Goal: Information Seeking & Learning: Check status

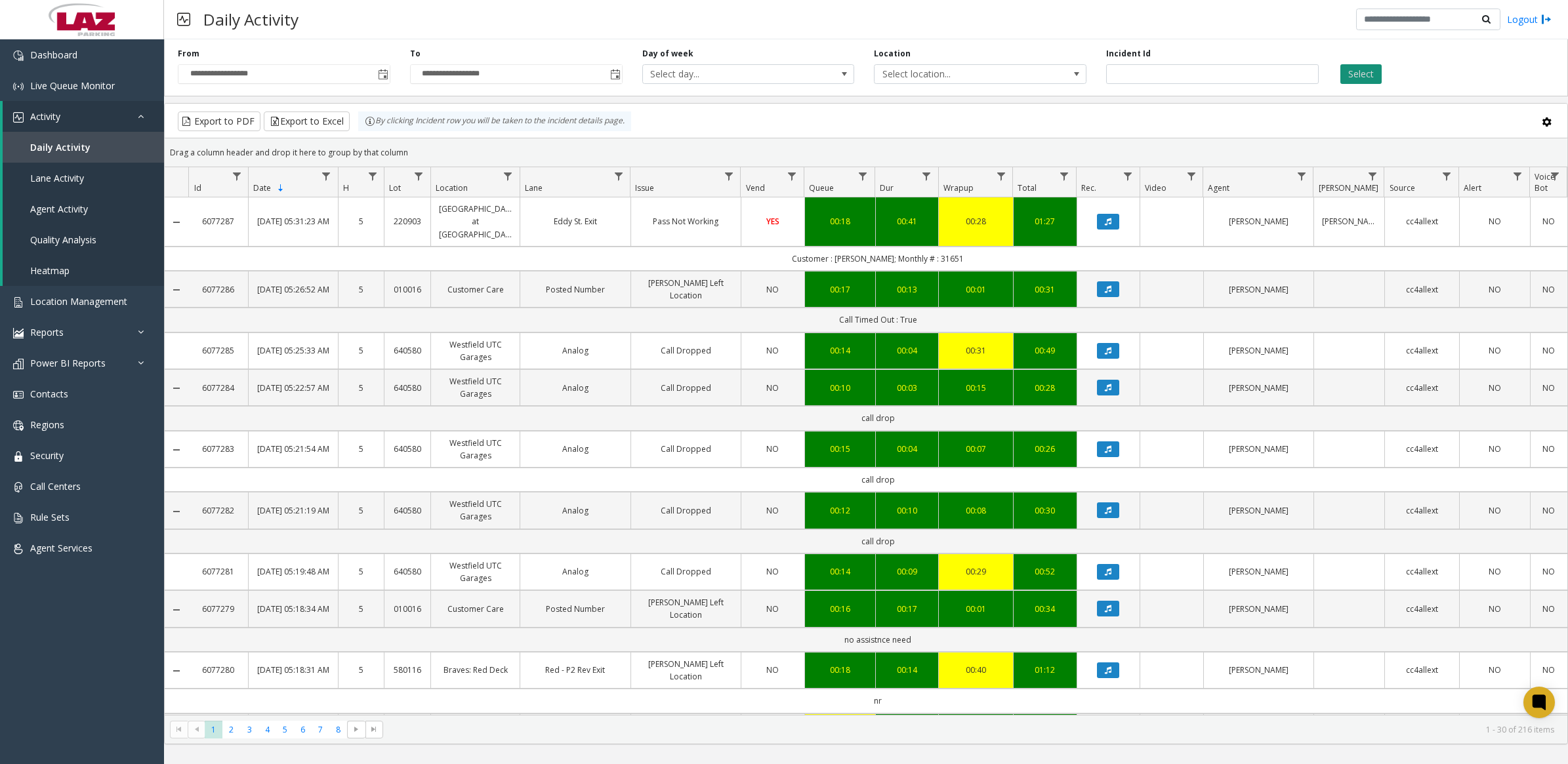
click at [1362, 79] on button "Select" at bounding box center [1361, 74] width 41 height 20
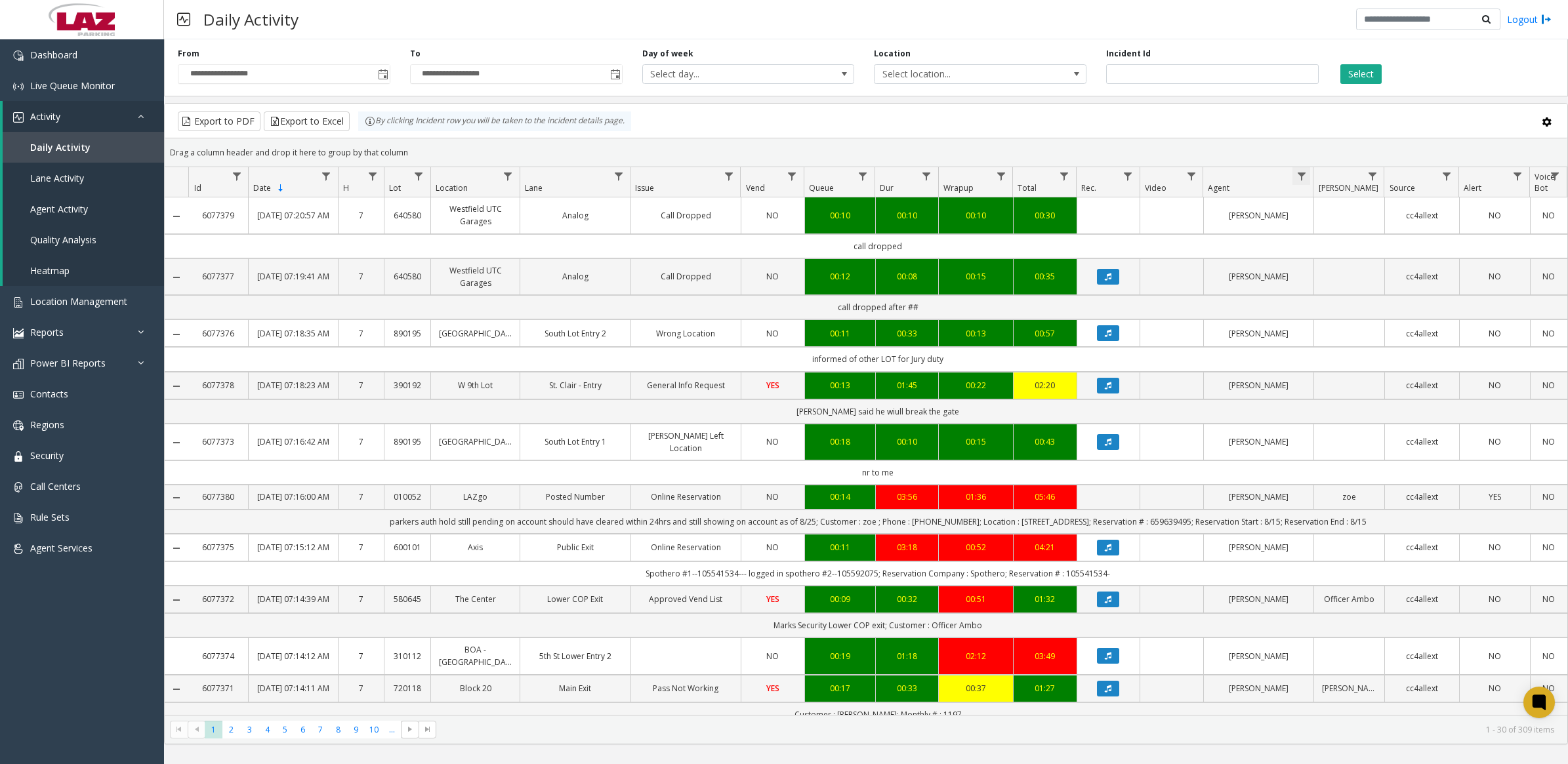
click at [1297, 174] on span "Data table" at bounding box center [1301, 176] width 10 height 10
click at [1326, 232] on input "Agent Filter" at bounding box center [1358, 234] width 111 height 22
type input "****"
click button "Filter" at bounding box center [1386, 356] width 54 height 29
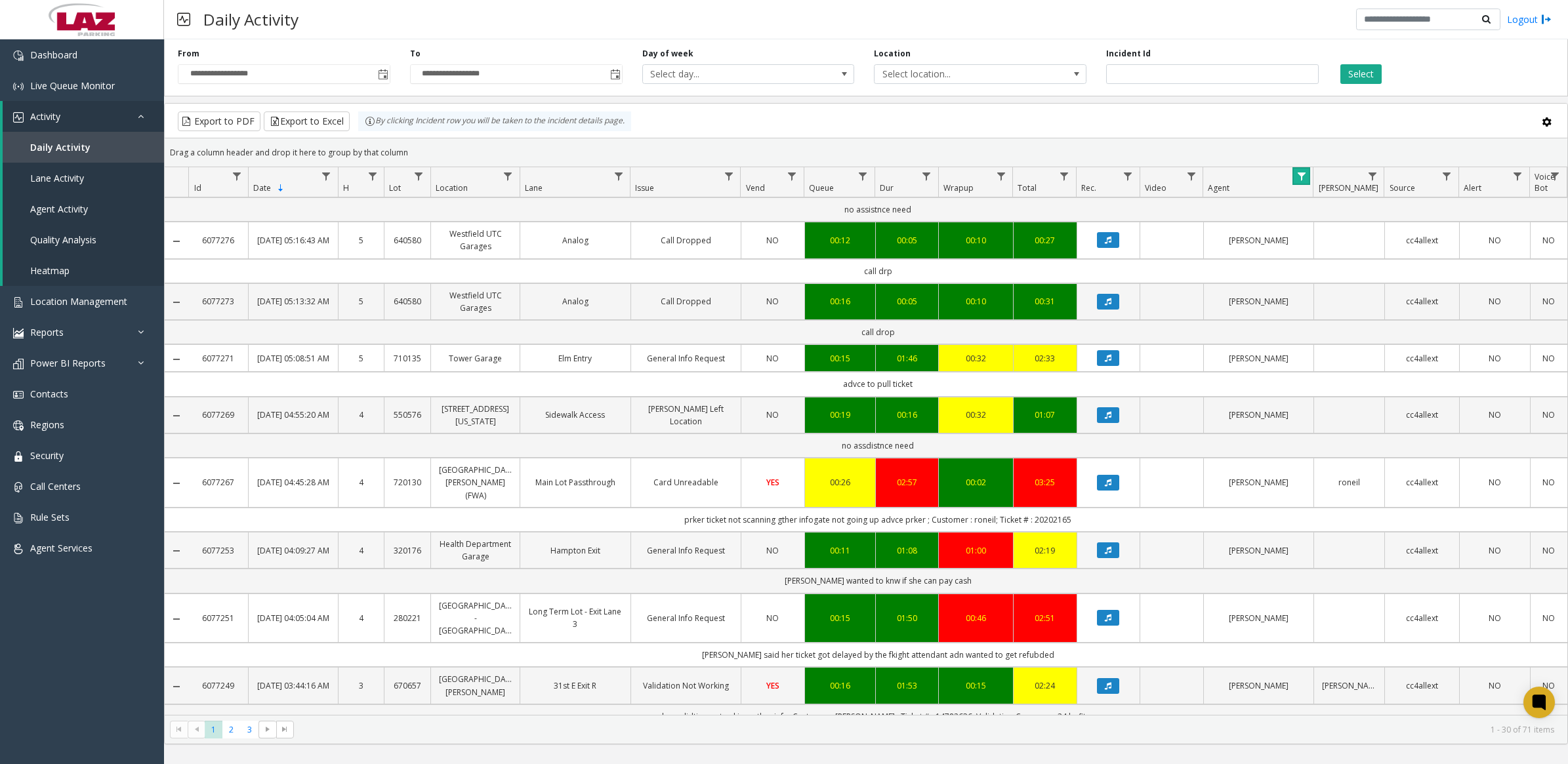
scroll to position [1330, 0]
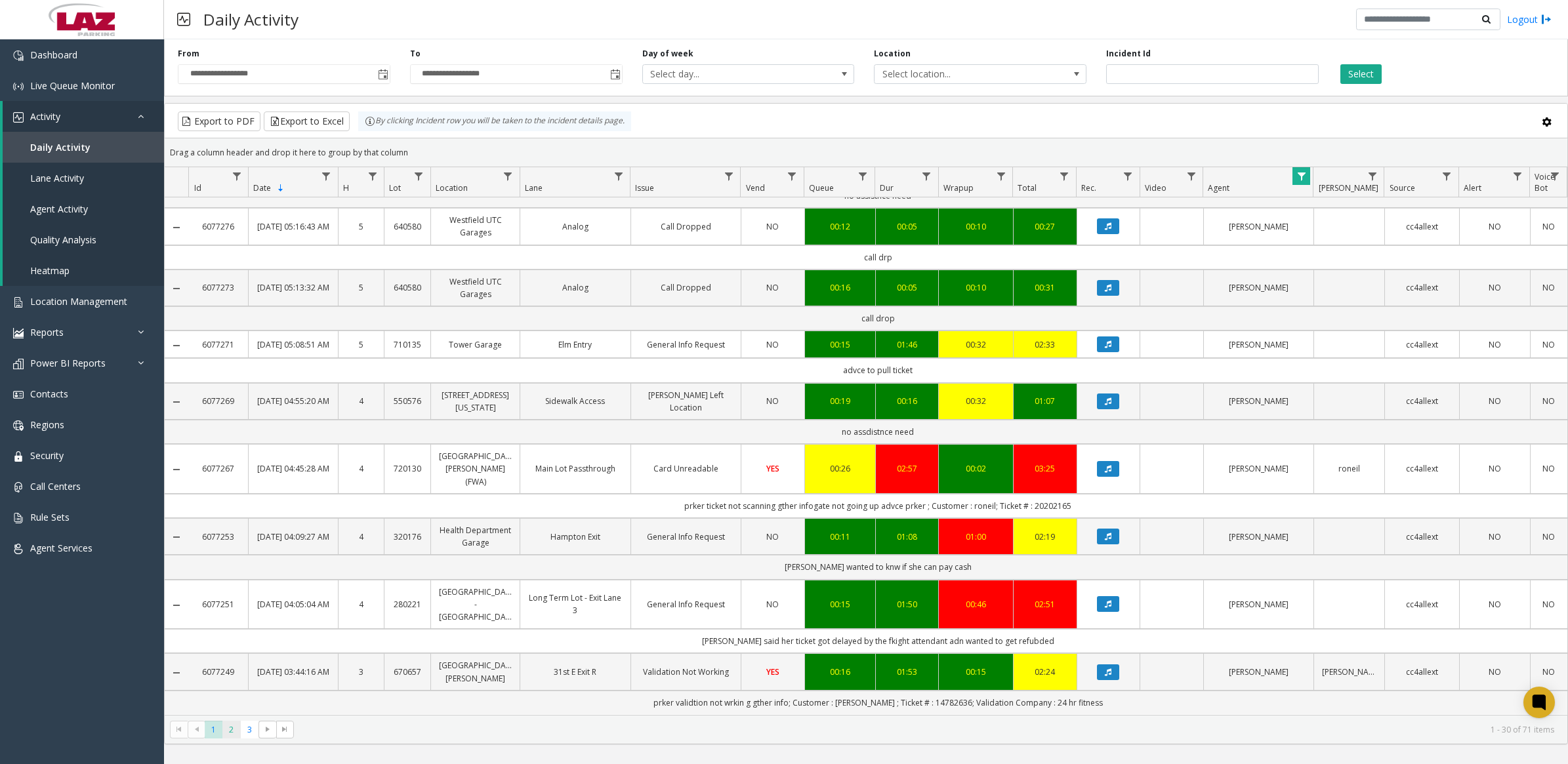
click at [233, 732] on span "2" at bounding box center [231, 729] width 17 height 17
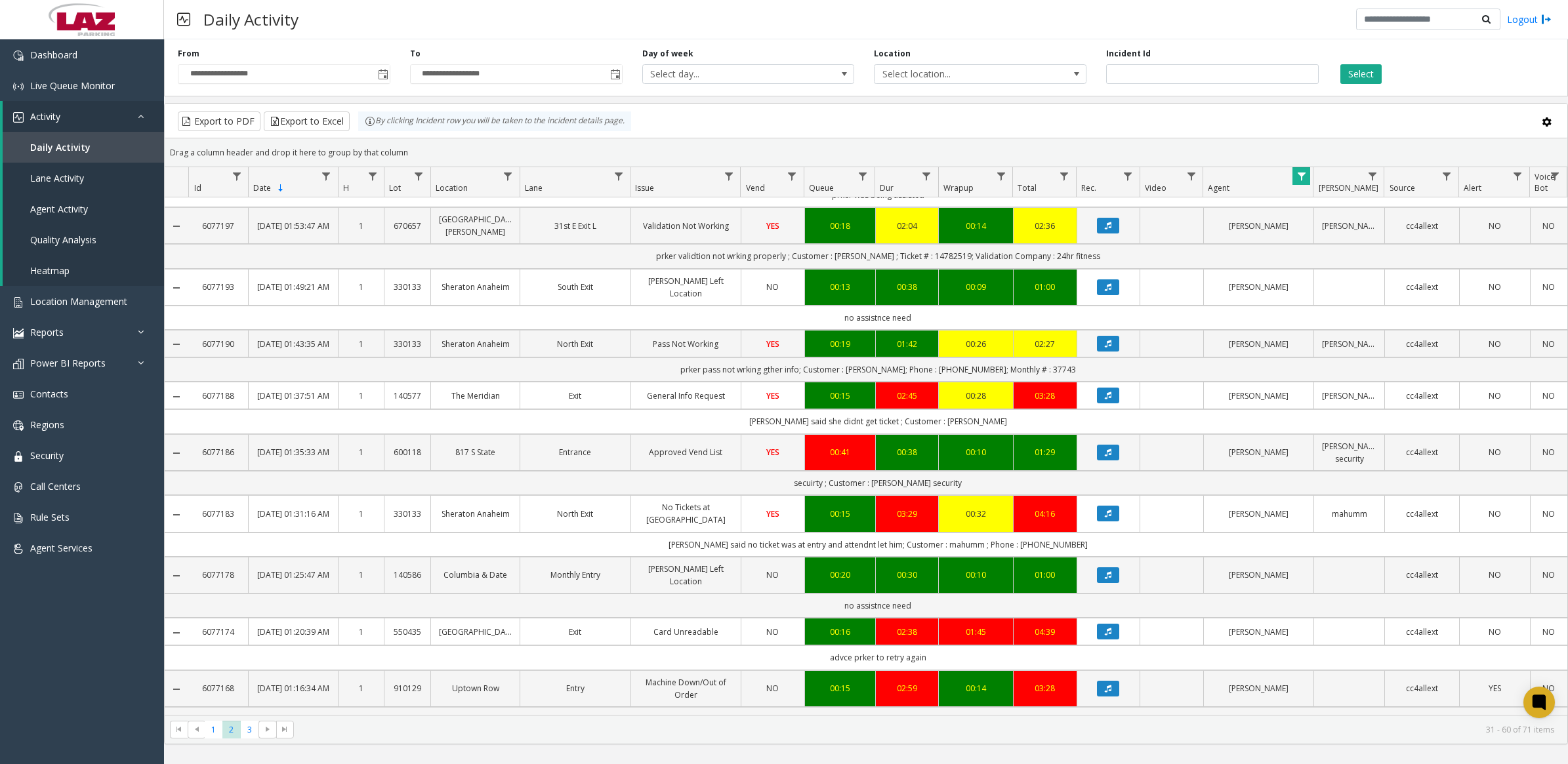
scroll to position [1317, 0]
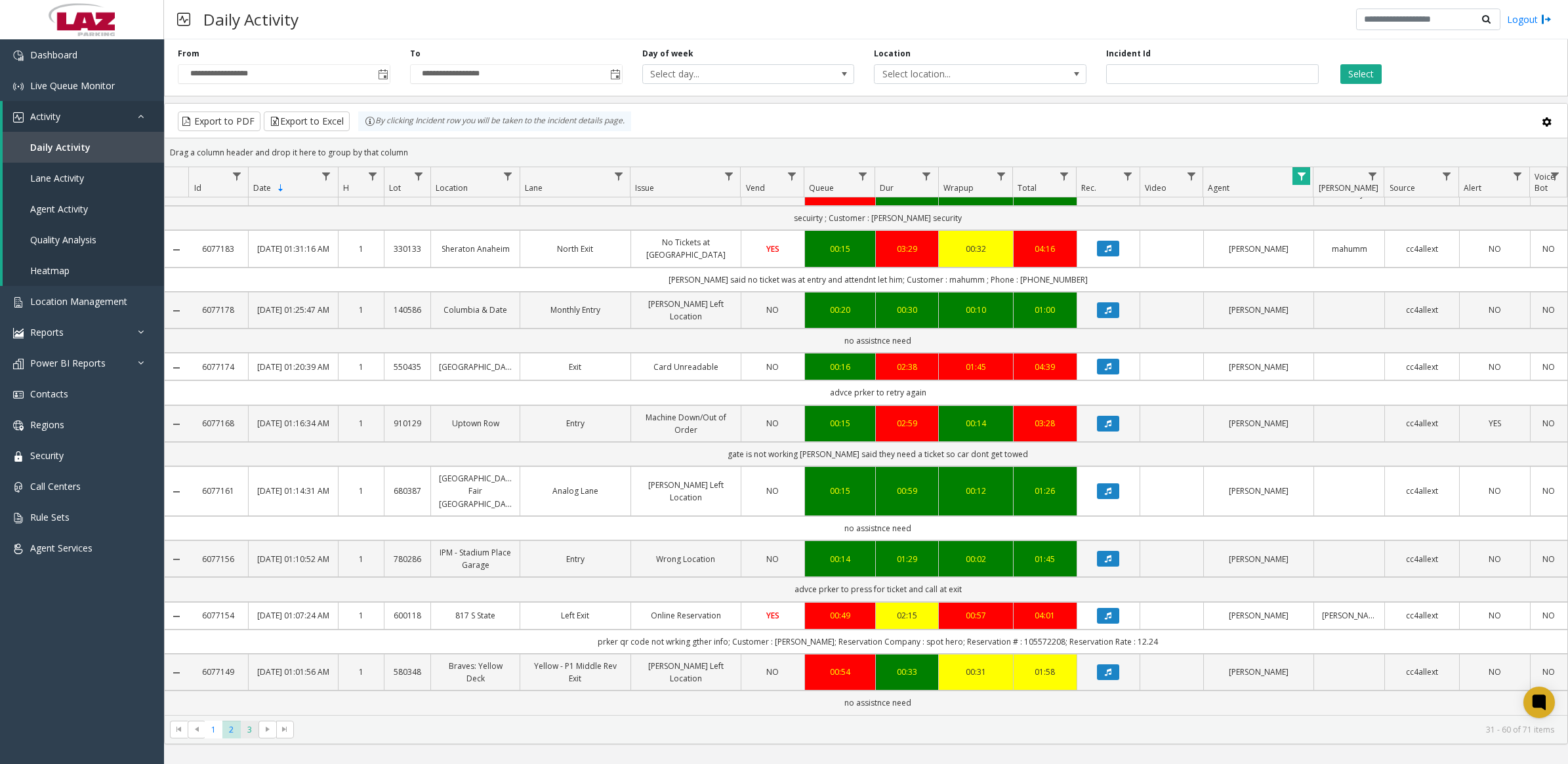
click at [250, 735] on span "3" at bounding box center [249, 729] width 17 height 17
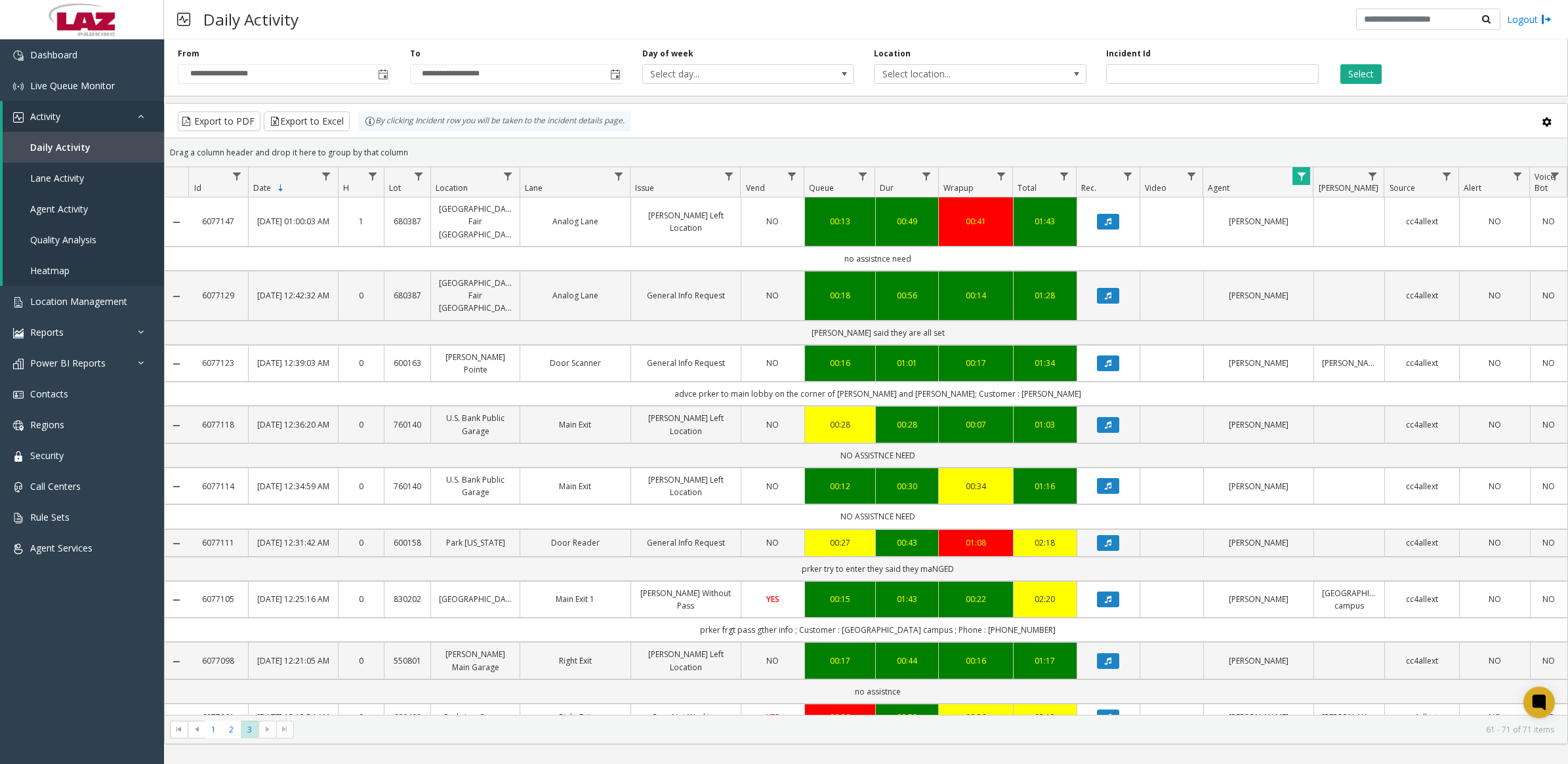
scroll to position [164, 0]
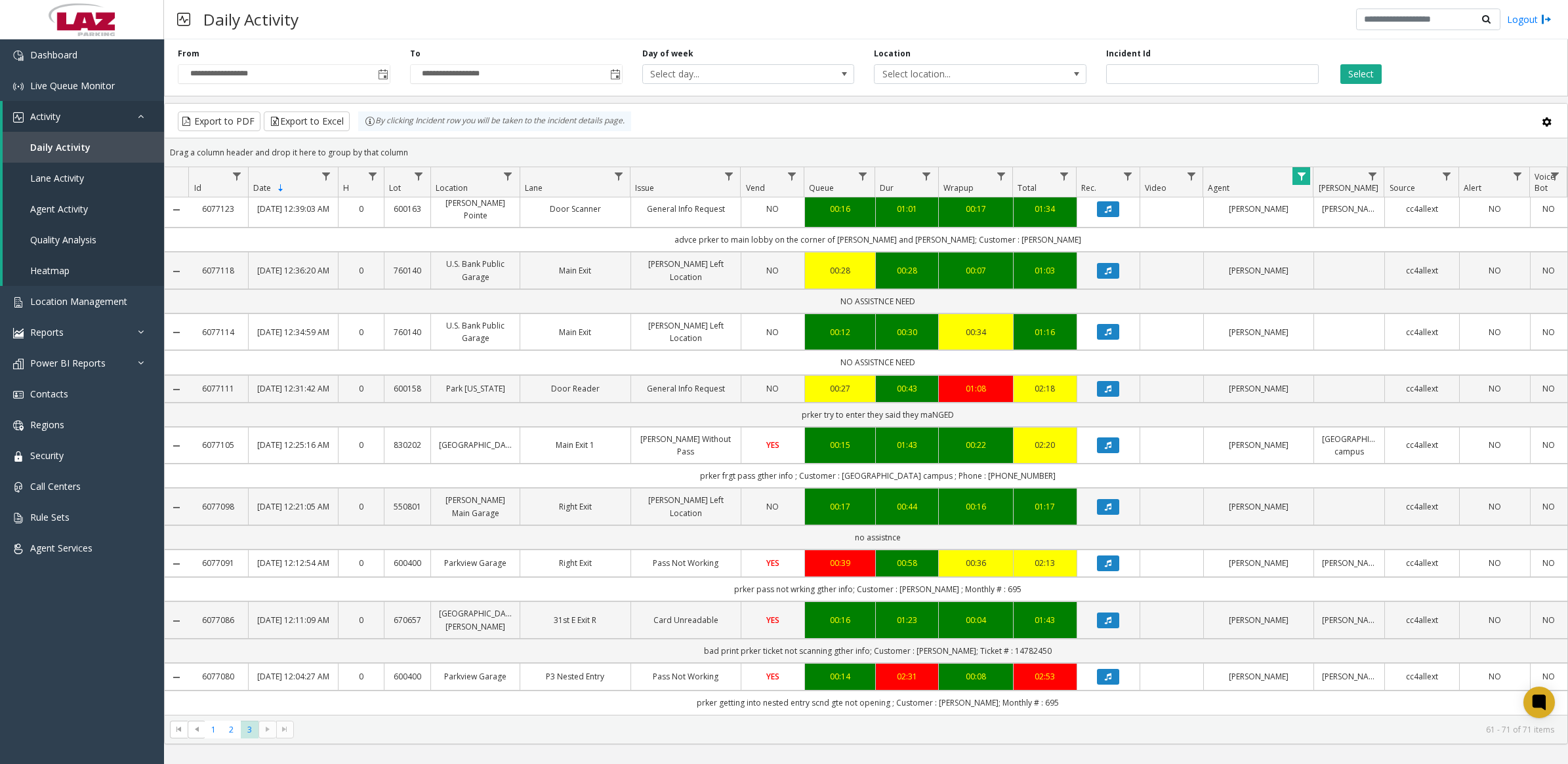
click at [1300, 173] on span "Data table" at bounding box center [1301, 176] width 10 height 10
click at [1343, 355] on button "Clear" at bounding box center [1329, 356] width 54 height 29
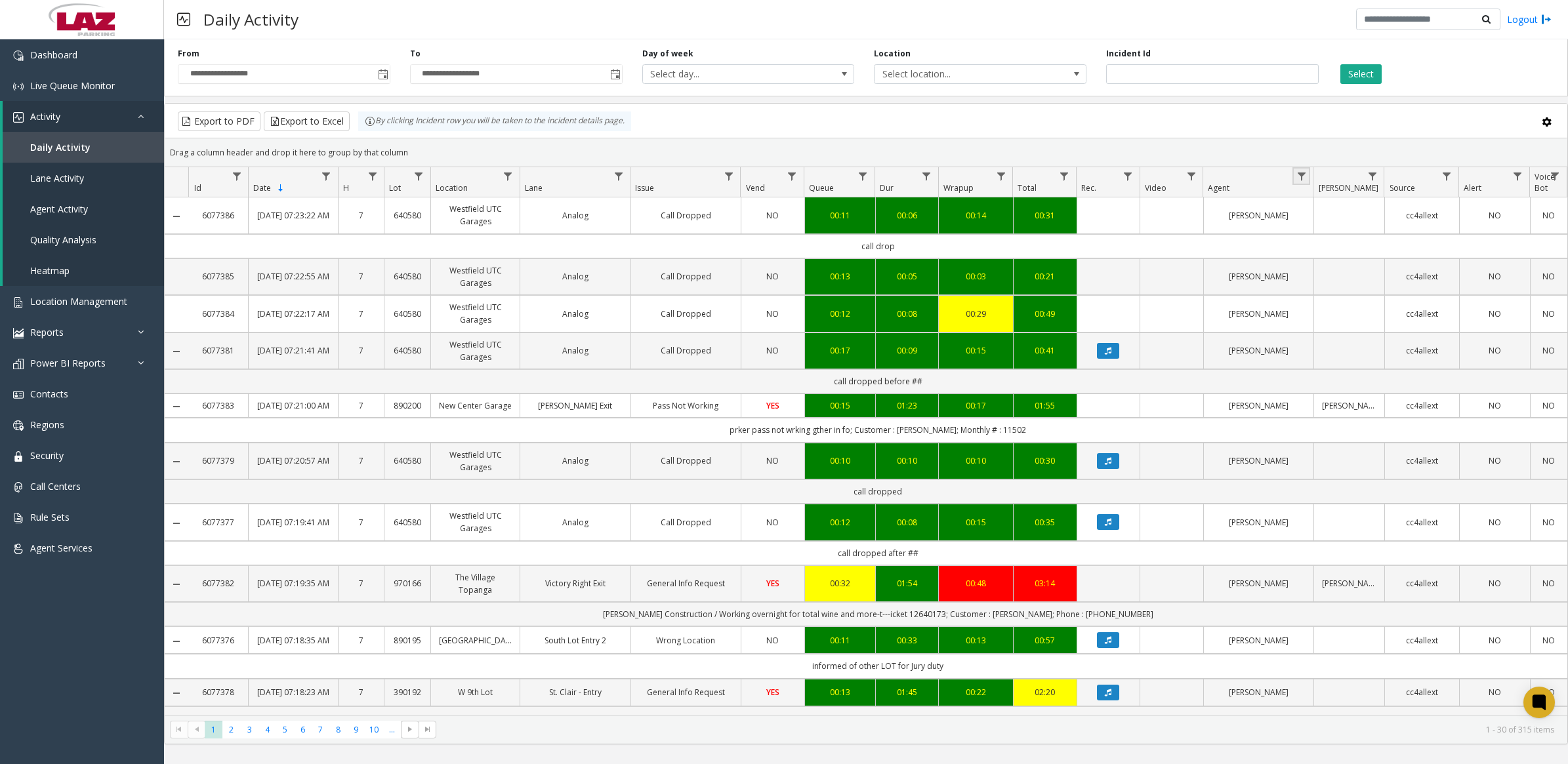
click at [1302, 174] on span "Data table" at bounding box center [1301, 176] width 10 height 10
click at [1326, 234] on input "Agent Filter" at bounding box center [1358, 234] width 111 height 22
type input "*******"
click button "Filter" at bounding box center [1386, 356] width 54 height 29
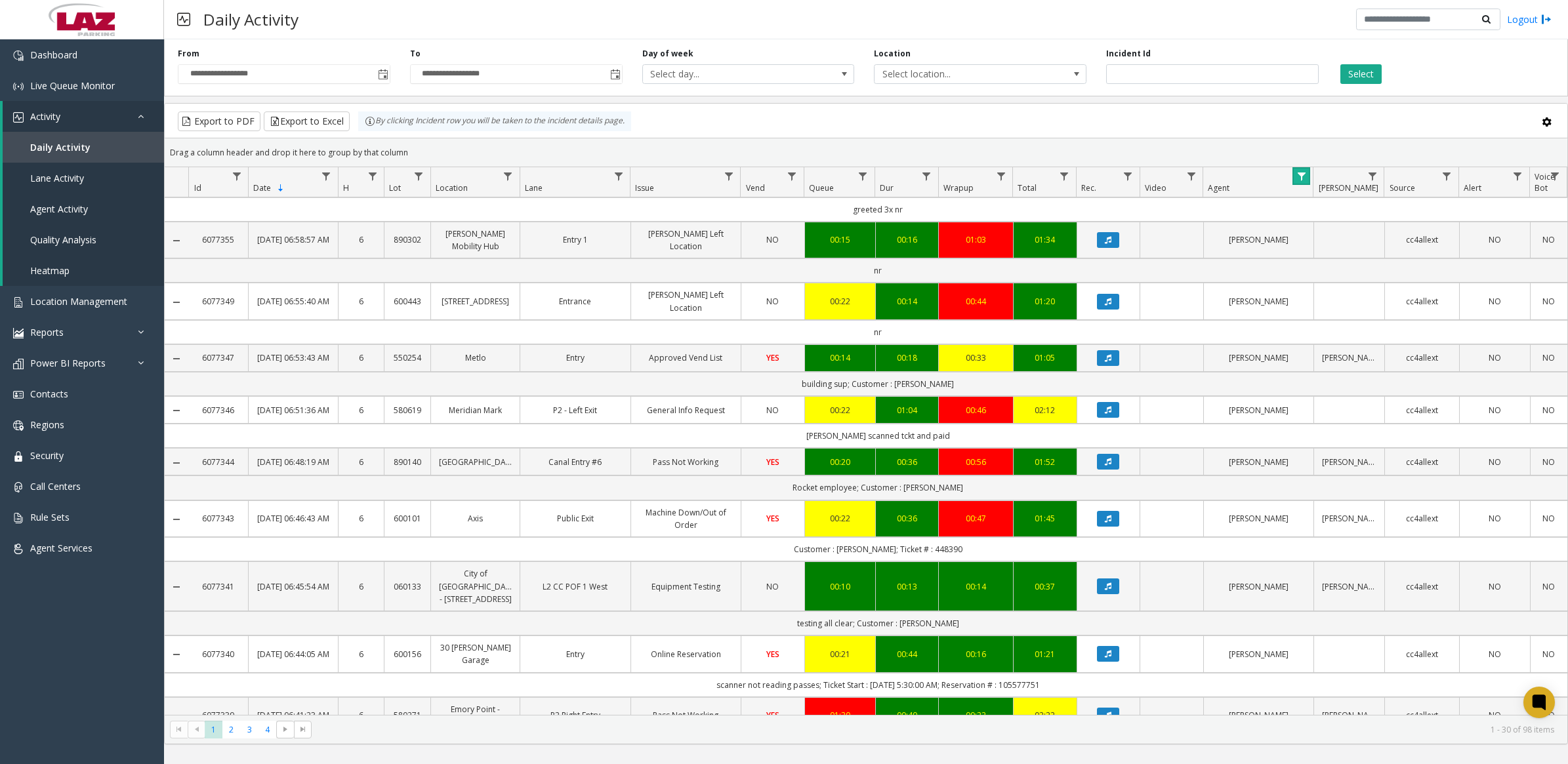
scroll to position [738, 0]
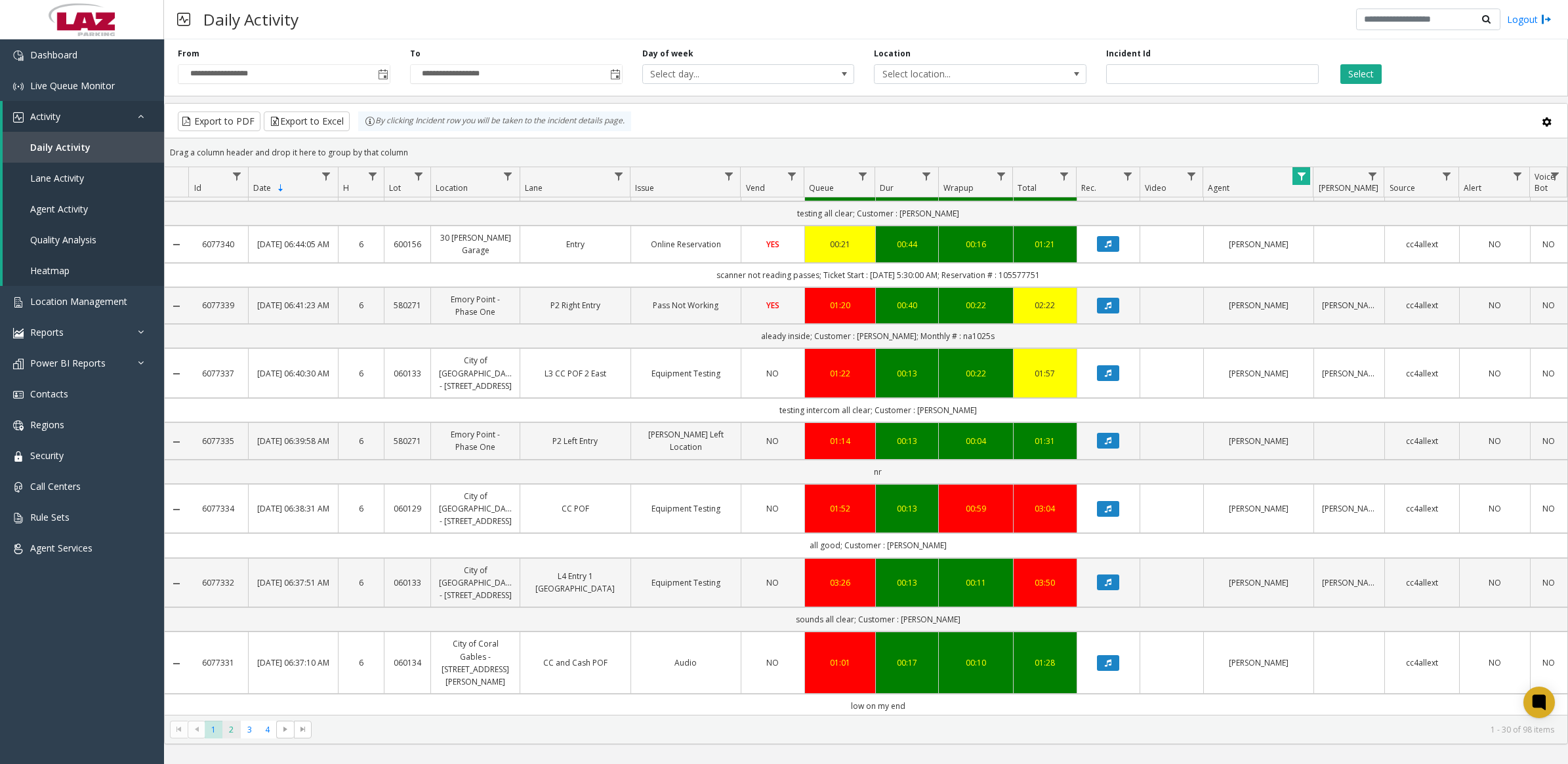
click at [233, 730] on span "2" at bounding box center [231, 729] width 17 height 17
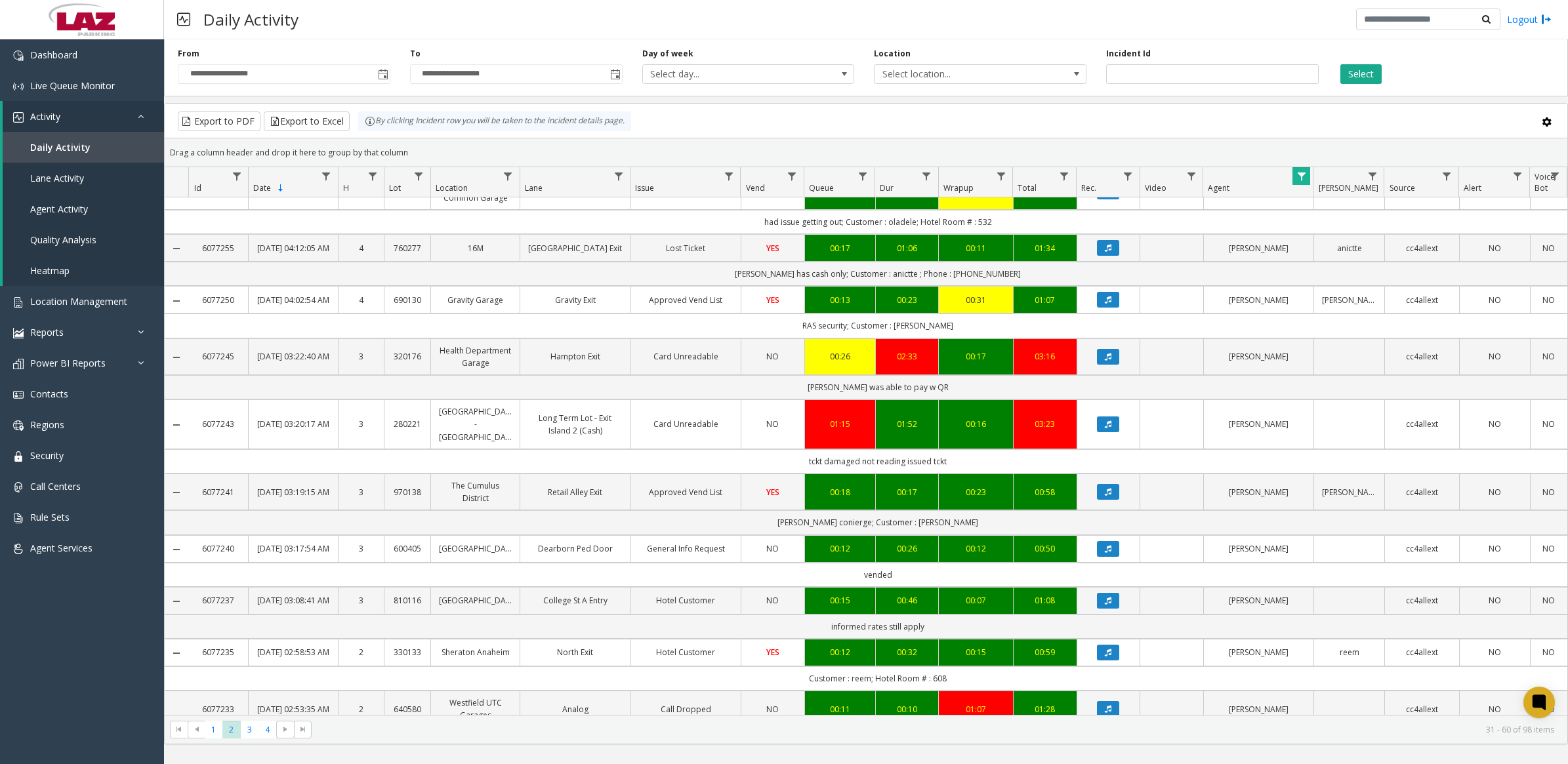
scroll to position [1294, 0]
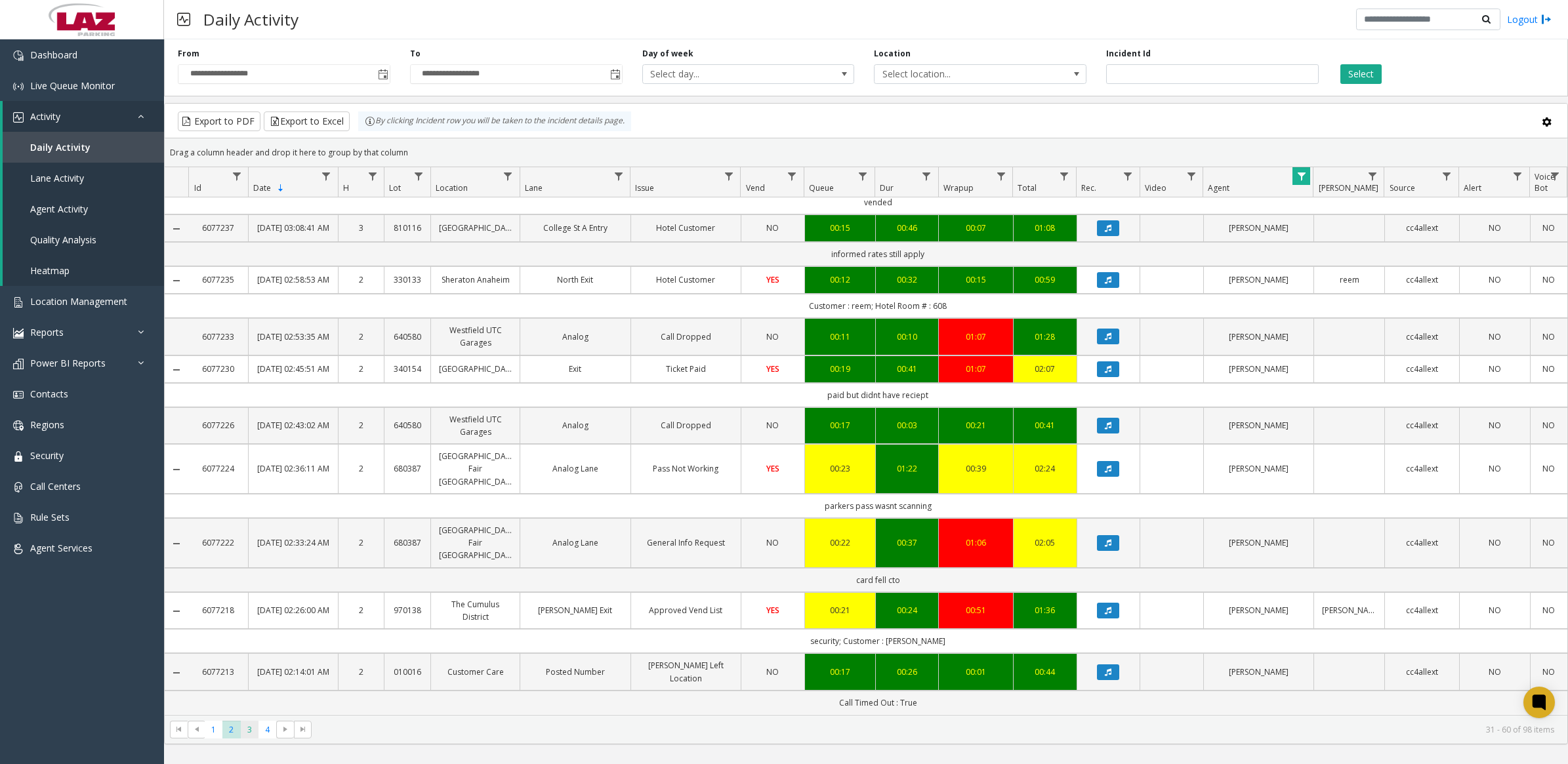
click at [248, 732] on span "3" at bounding box center [249, 729] width 17 height 17
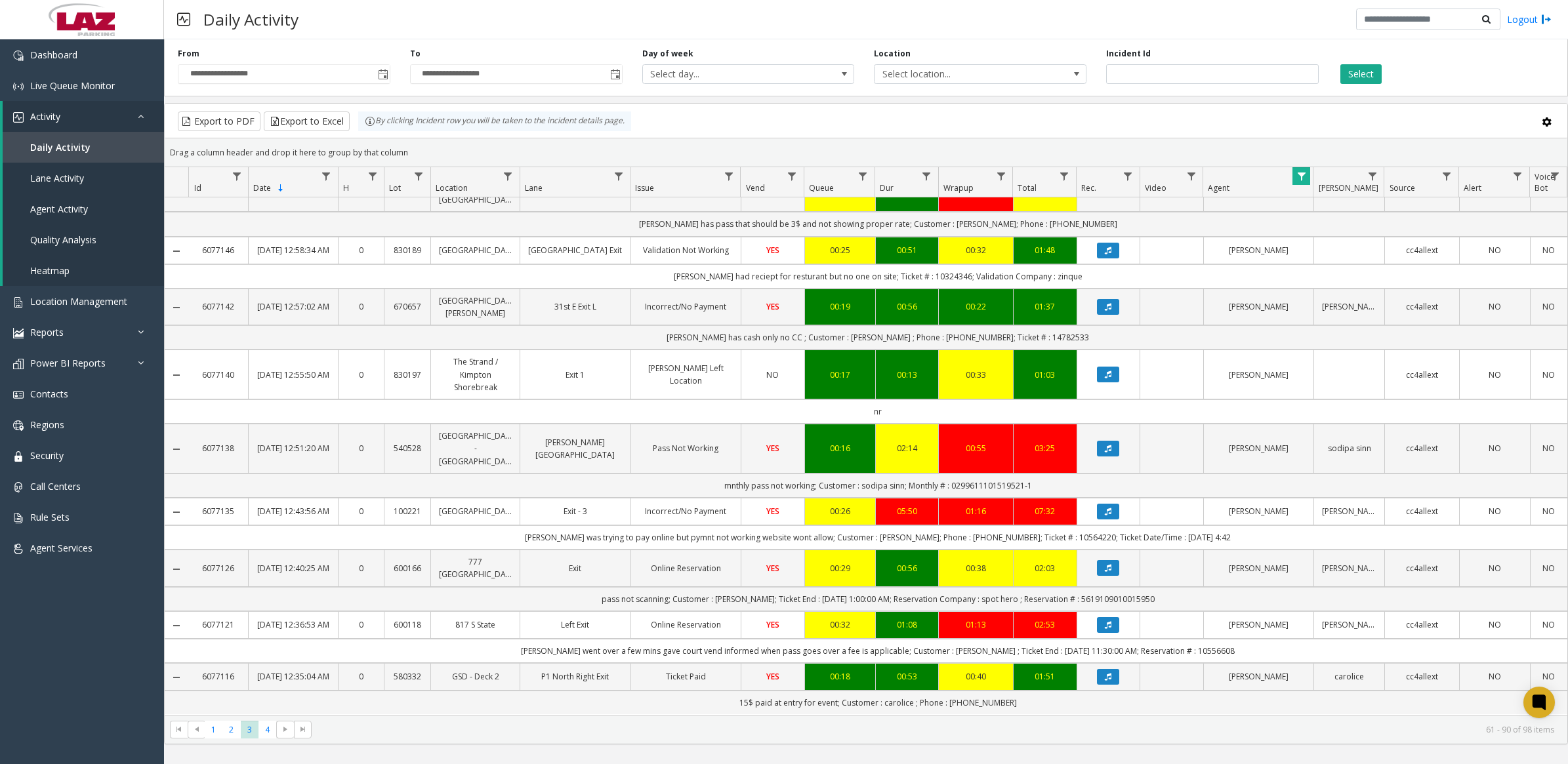
scroll to position [1343, 0]
click at [264, 732] on span "4" at bounding box center [267, 729] width 17 height 17
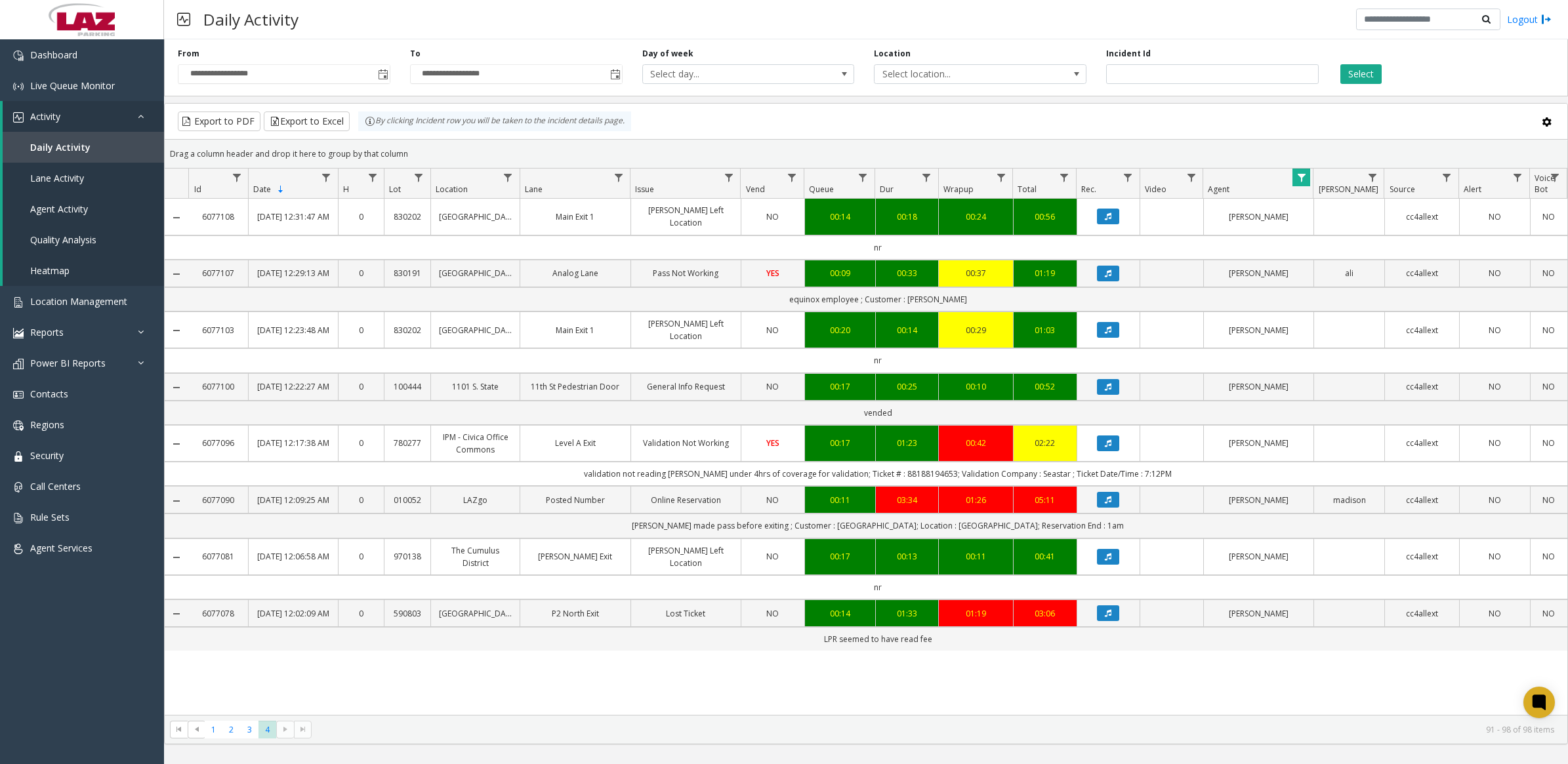
click at [1304, 178] on span "Data table" at bounding box center [1301, 177] width 10 height 10
click at [1337, 360] on button "Clear" at bounding box center [1329, 357] width 54 height 29
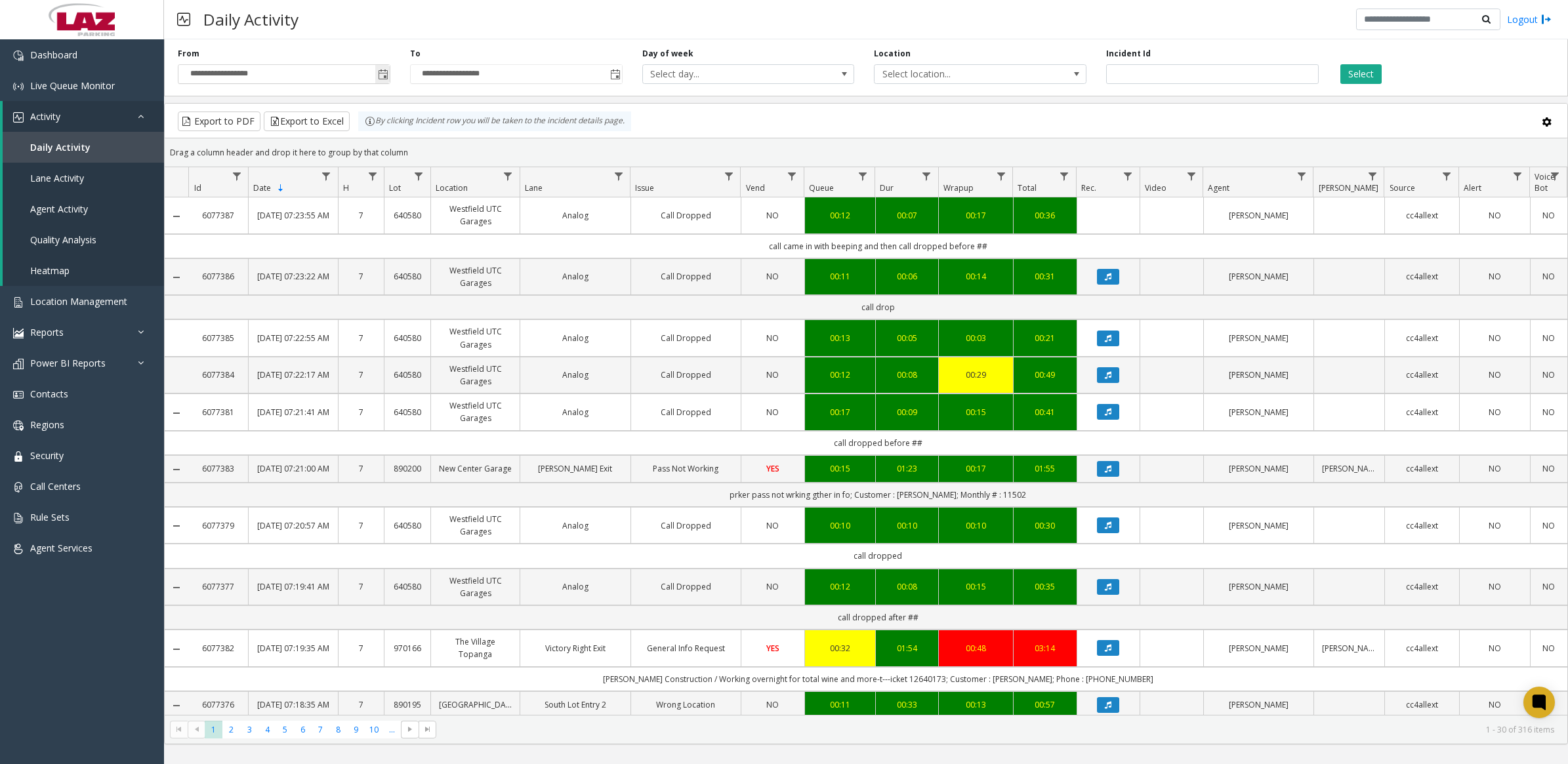
click at [266, 79] on input "**********" at bounding box center [283, 74] width 211 height 18
click at [387, 77] on span "Toggle popup" at bounding box center [383, 74] width 10 height 10
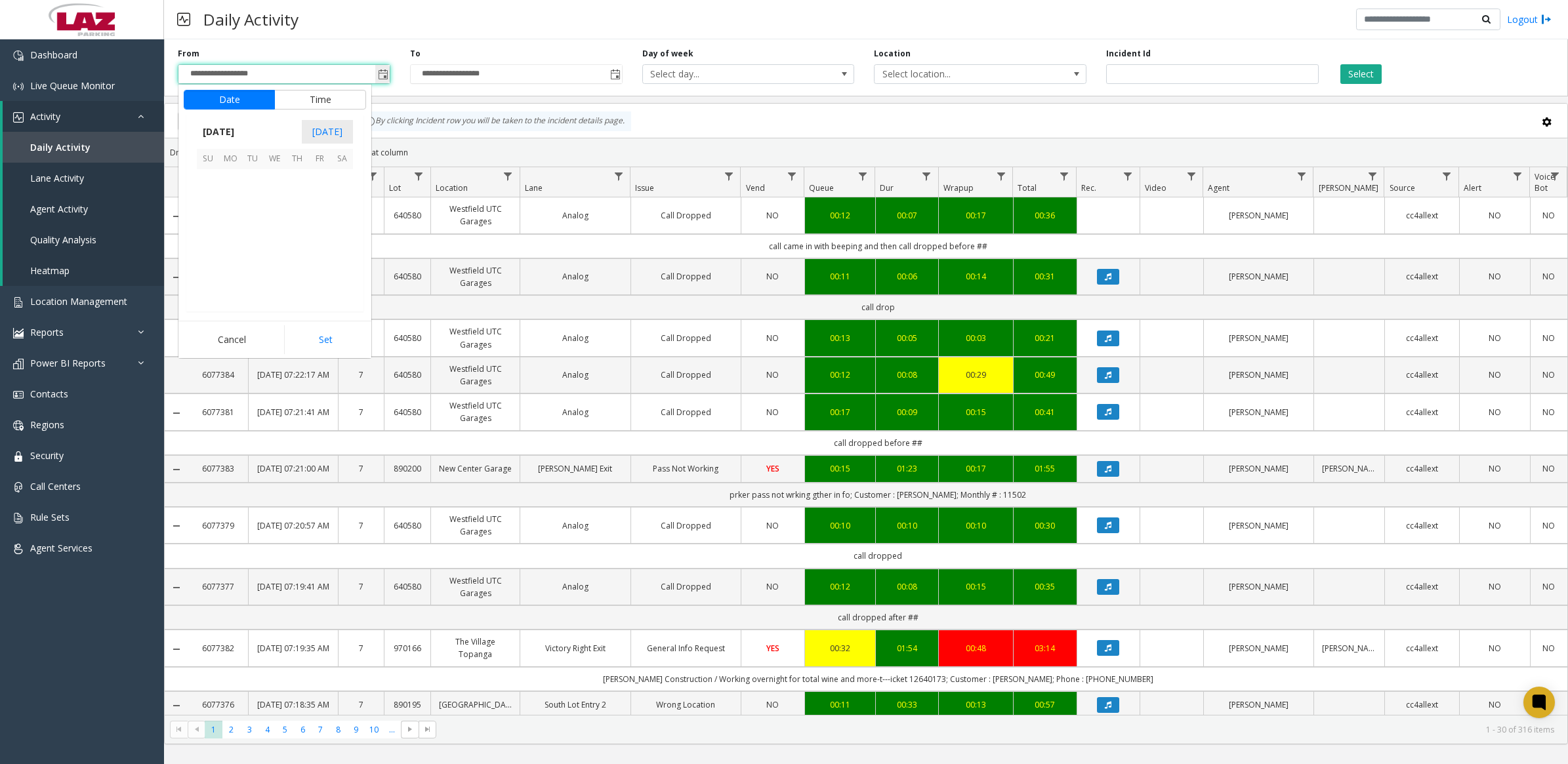
scroll to position [235104, 0]
click at [211, 269] on span "24" at bounding box center [208, 270] width 22 height 22
click at [218, 192] on li "11" at bounding box center [216, 189] width 46 height 20
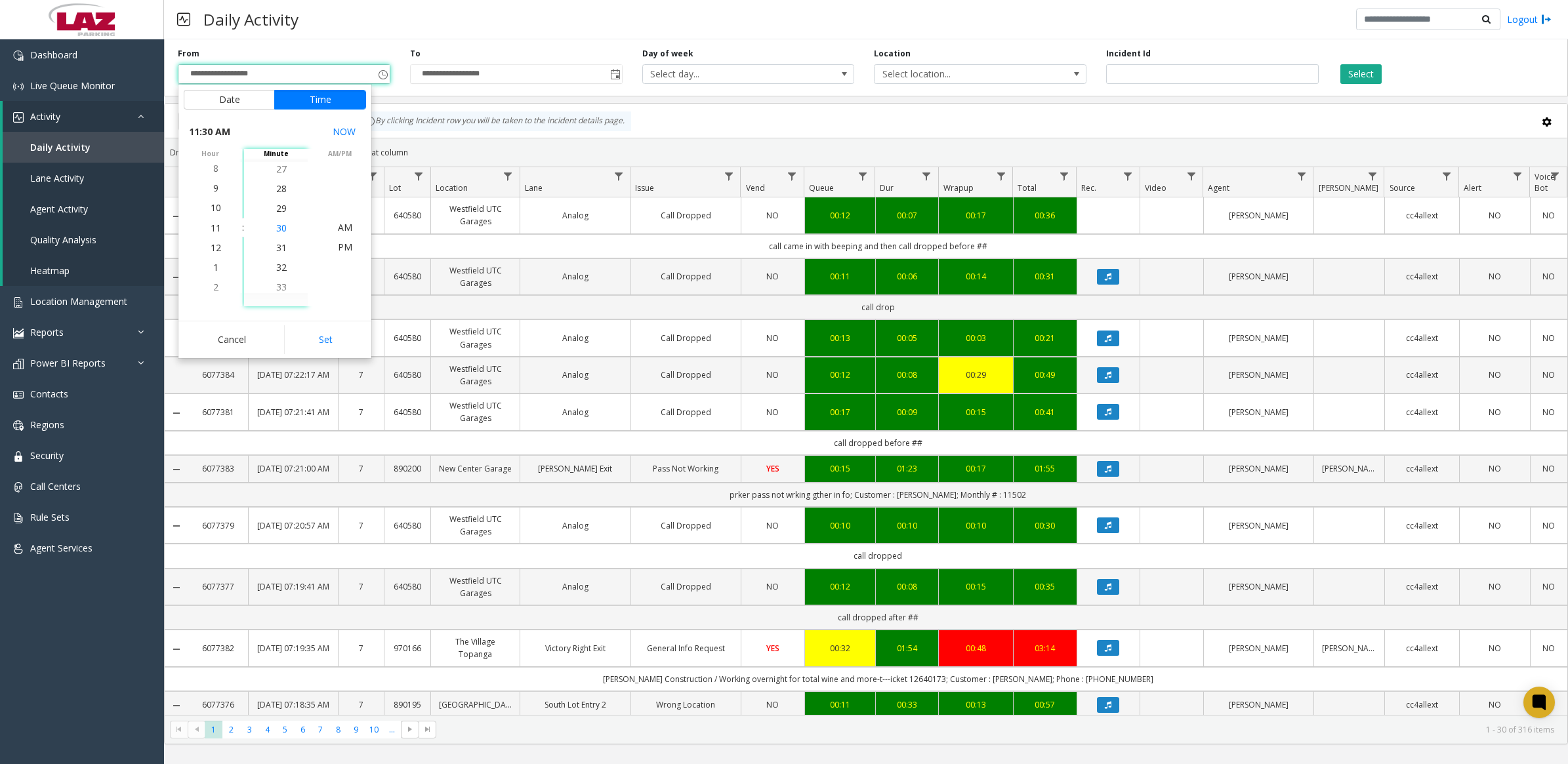
click at [286, 226] on li "30" at bounding box center [281, 228] width 46 height 20
click at [338, 244] on span "PM" at bounding box center [345, 247] width 15 height 13
click at [346, 339] on button "Set" at bounding box center [325, 340] width 83 height 29
type input "**********"
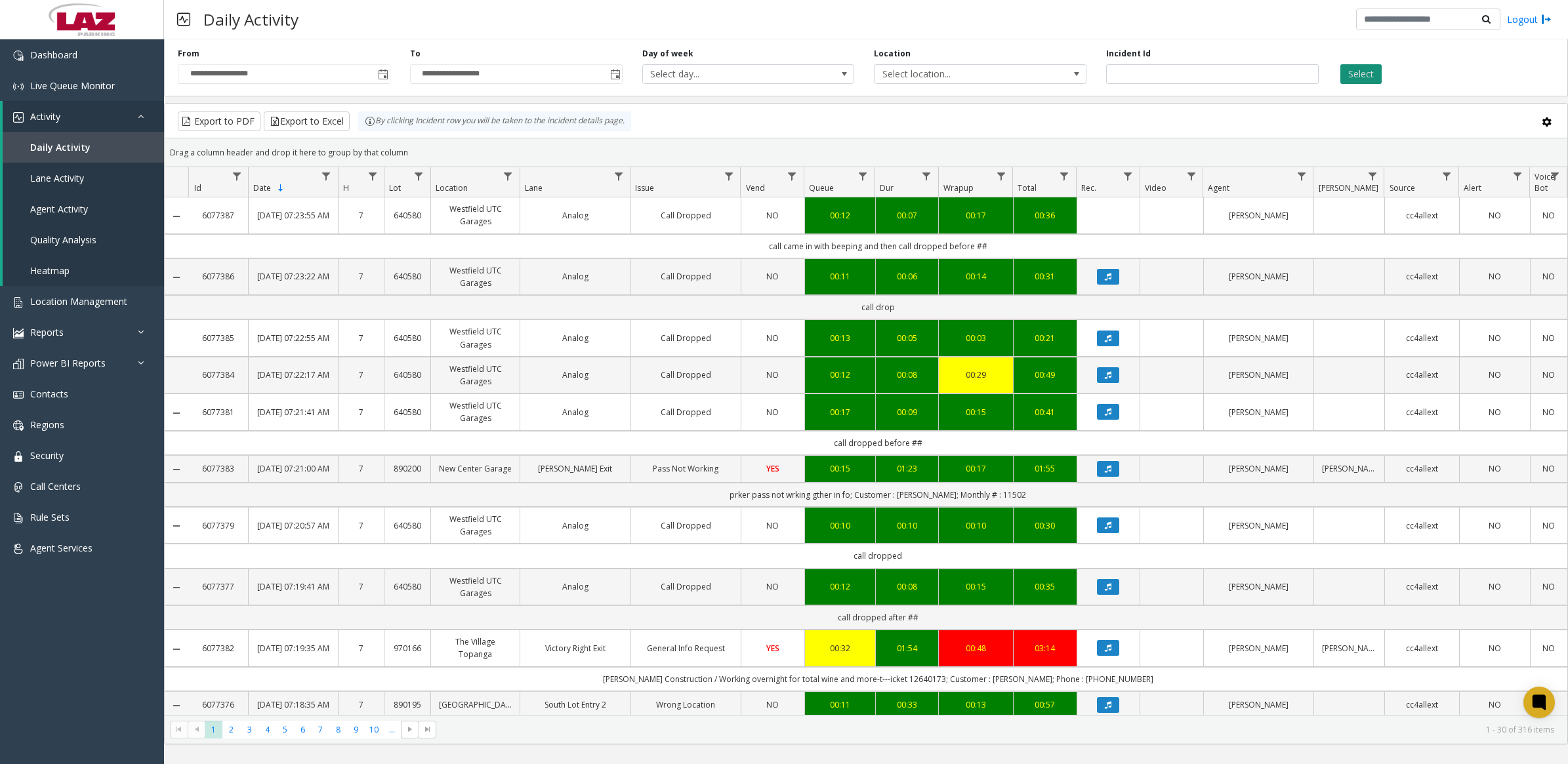
click at [1356, 73] on button "Select" at bounding box center [1361, 74] width 41 height 20
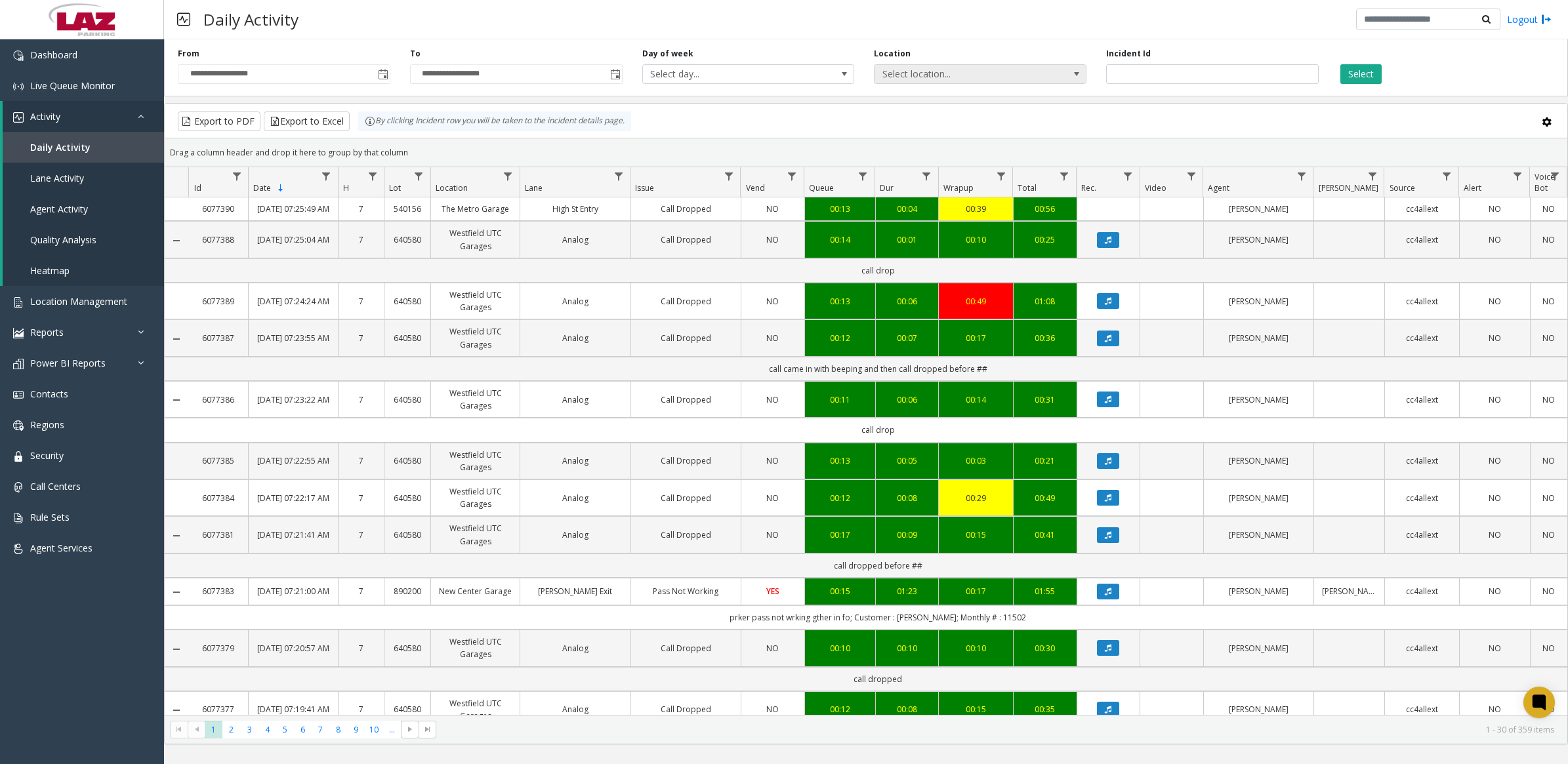
click at [984, 76] on span "Select location..." at bounding box center [959, 74] width 169 height 18
type input "*******"
click at [897, 155] on li "100240 Chicago Meters" at bounding box center [980, 161] width 208 height 17
click at [1366, 82] on button "Select" at bounding box center [1361, 74] width 41 height 20
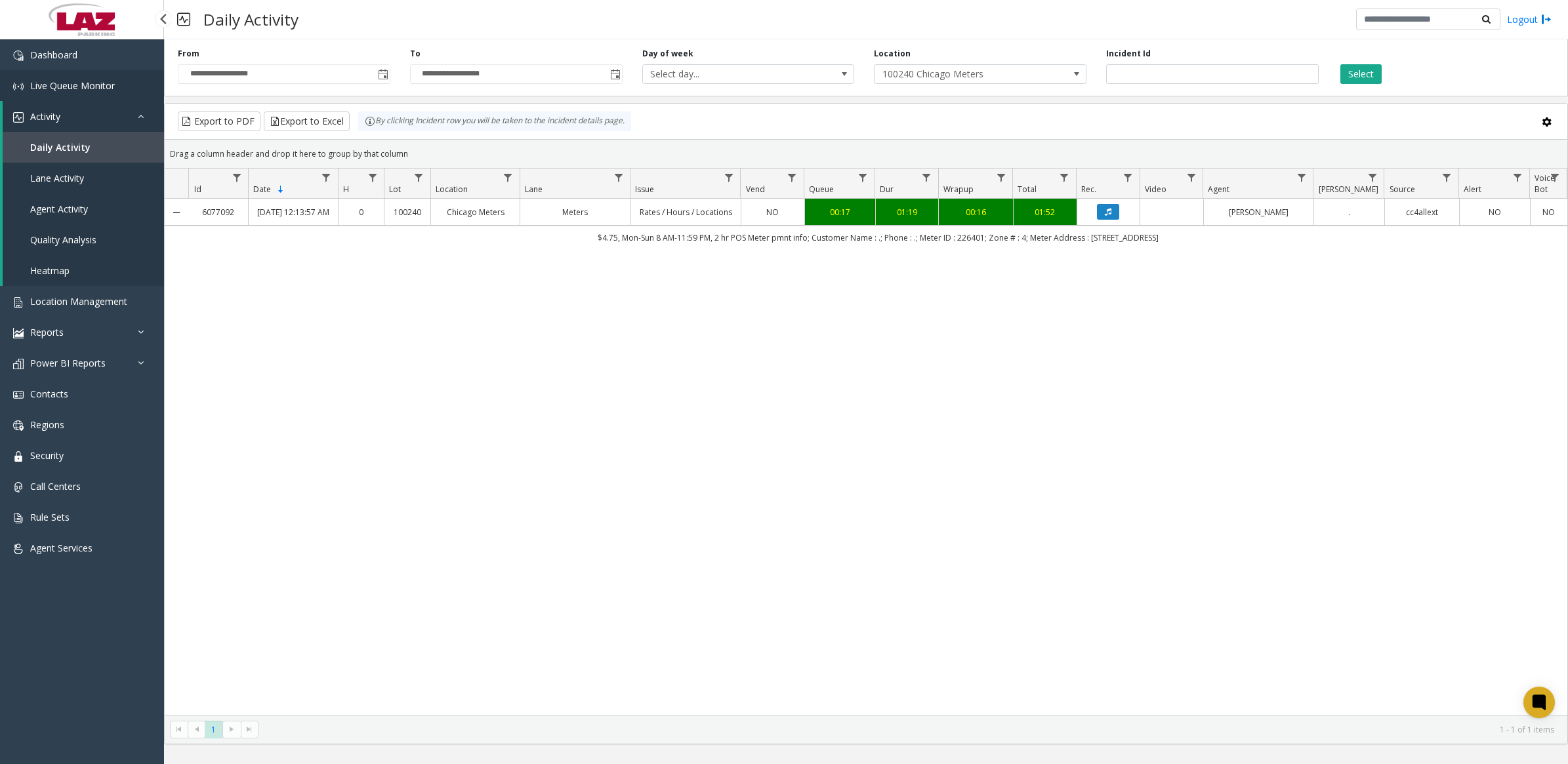
click at [69, 92] on link "Live Queue Monitor" at bounding box center [82, 86] width 164 height 31
